Goal: Check status: Check status

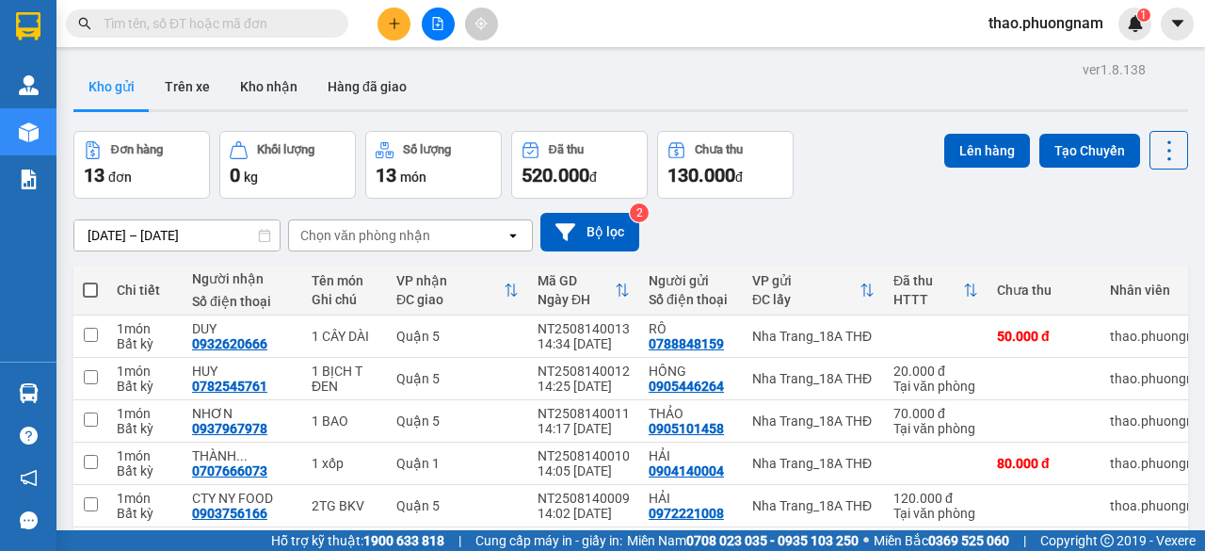
click at [170, 20] on input "text" at bounding box center [215, 23] width 222 height 21
paste input "0345361465"
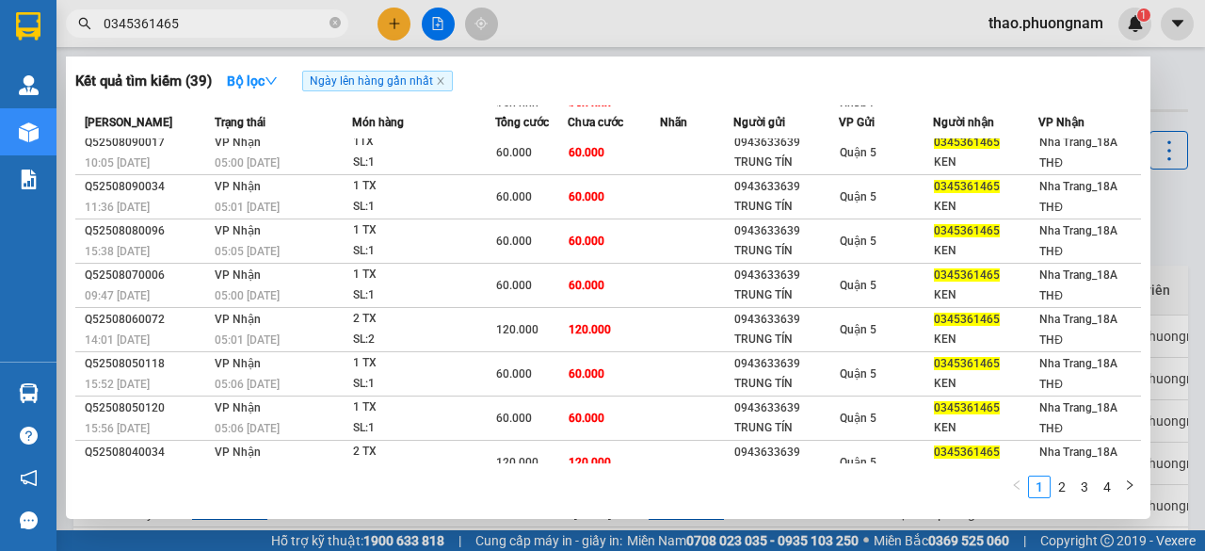
scroll to position [121, 0]
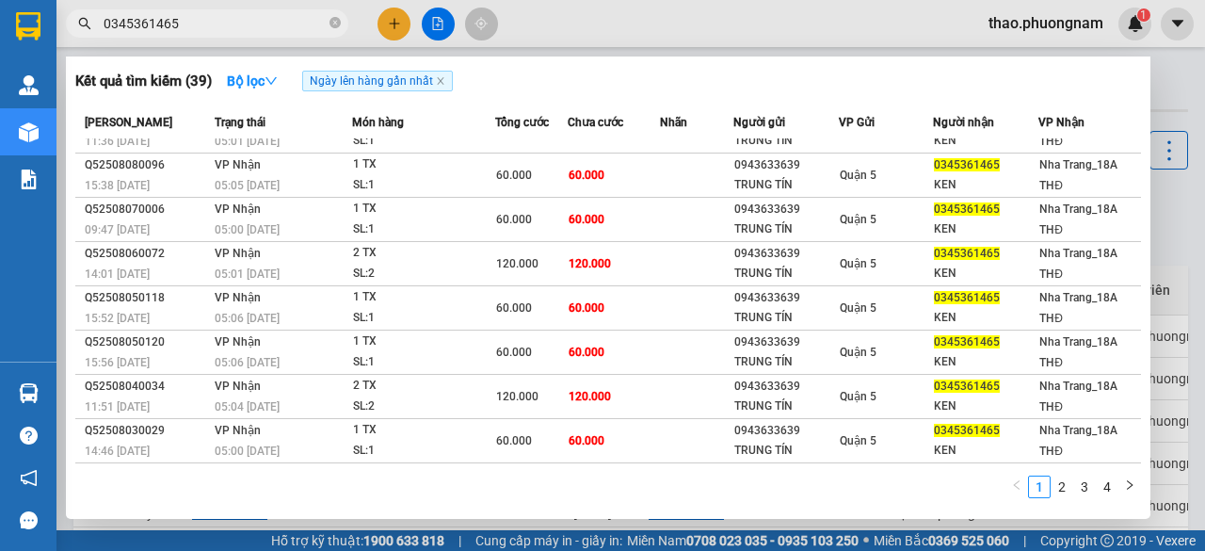
type input "0345361465"
